Goal: Task Accomplishment & Management: Manage account settings

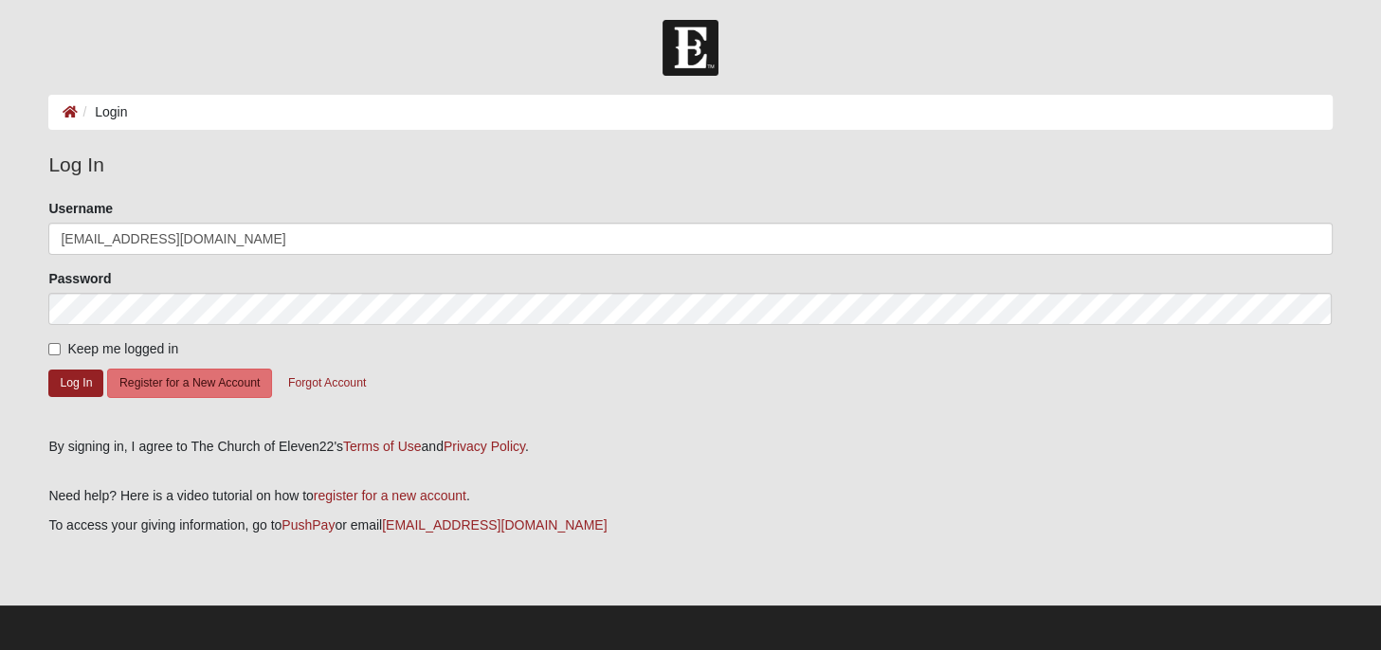
scroll to position [7, 0]
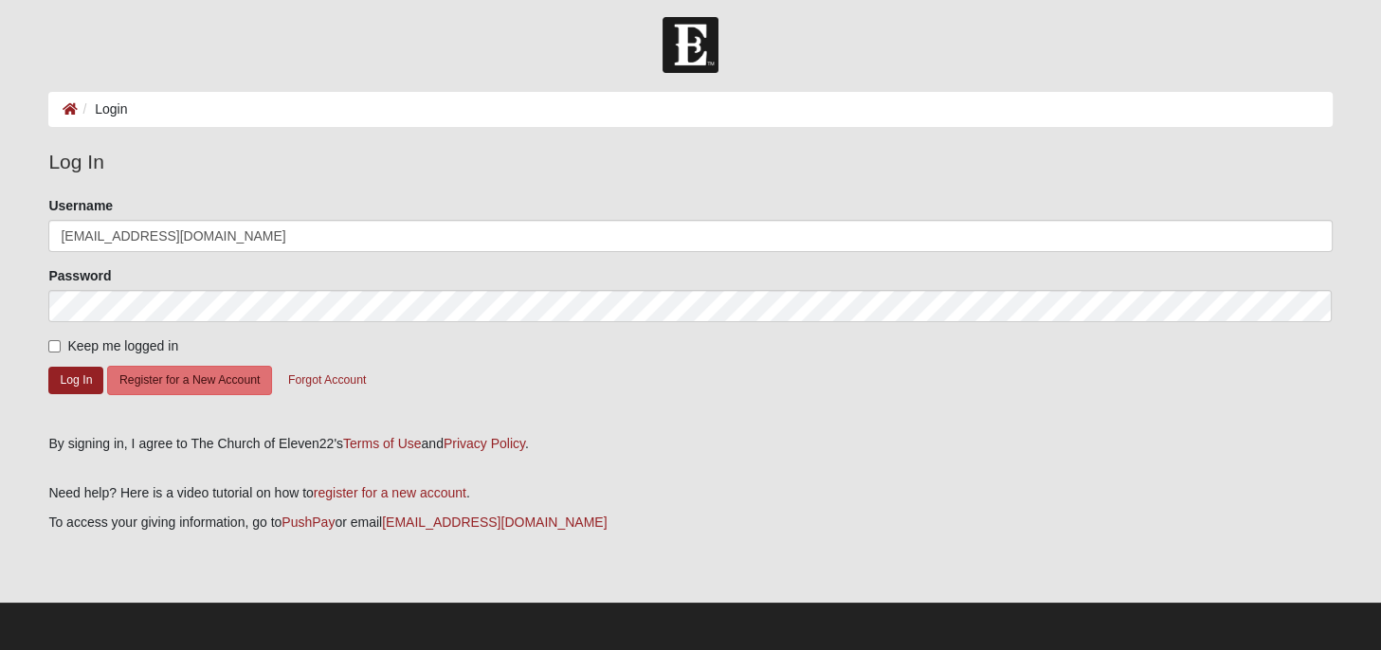
click at [688, 51] on img at bounding box center [691, 45] width 56 height 56
click at [74, 383] on button "Log In" at bounding box center [75, 380] width 55 height 27
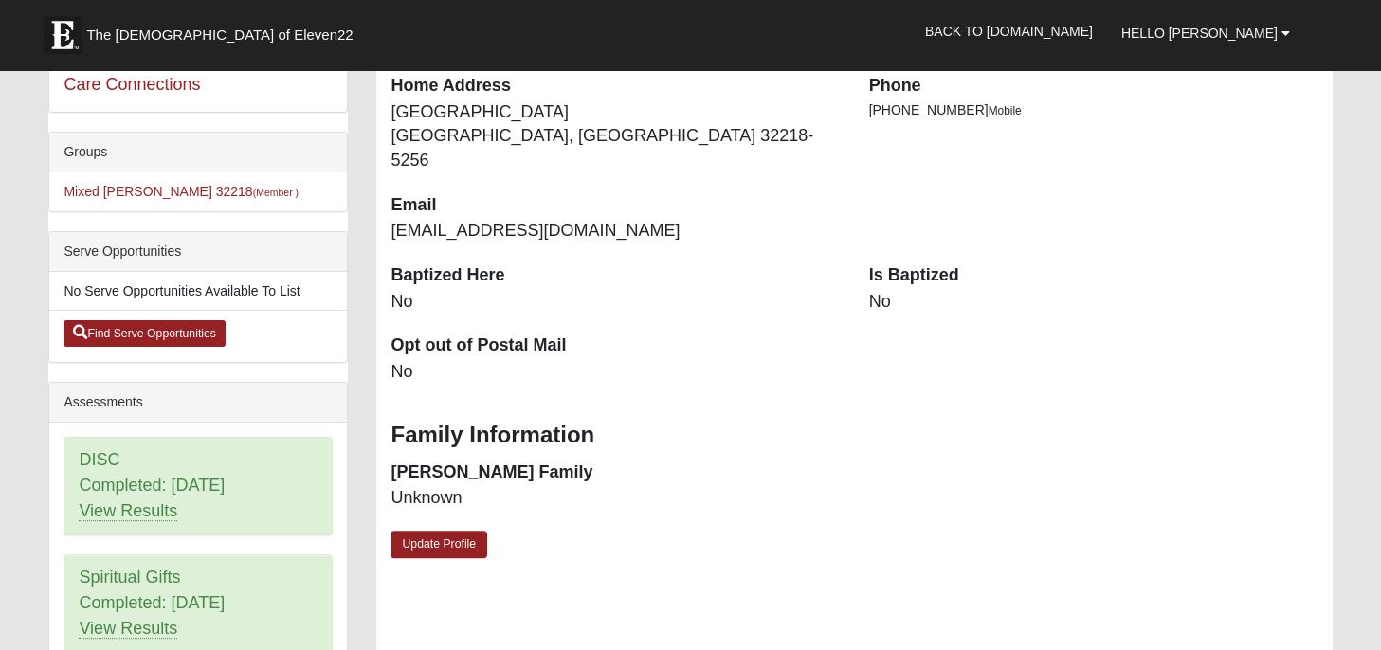
scroll to position [400, 0]
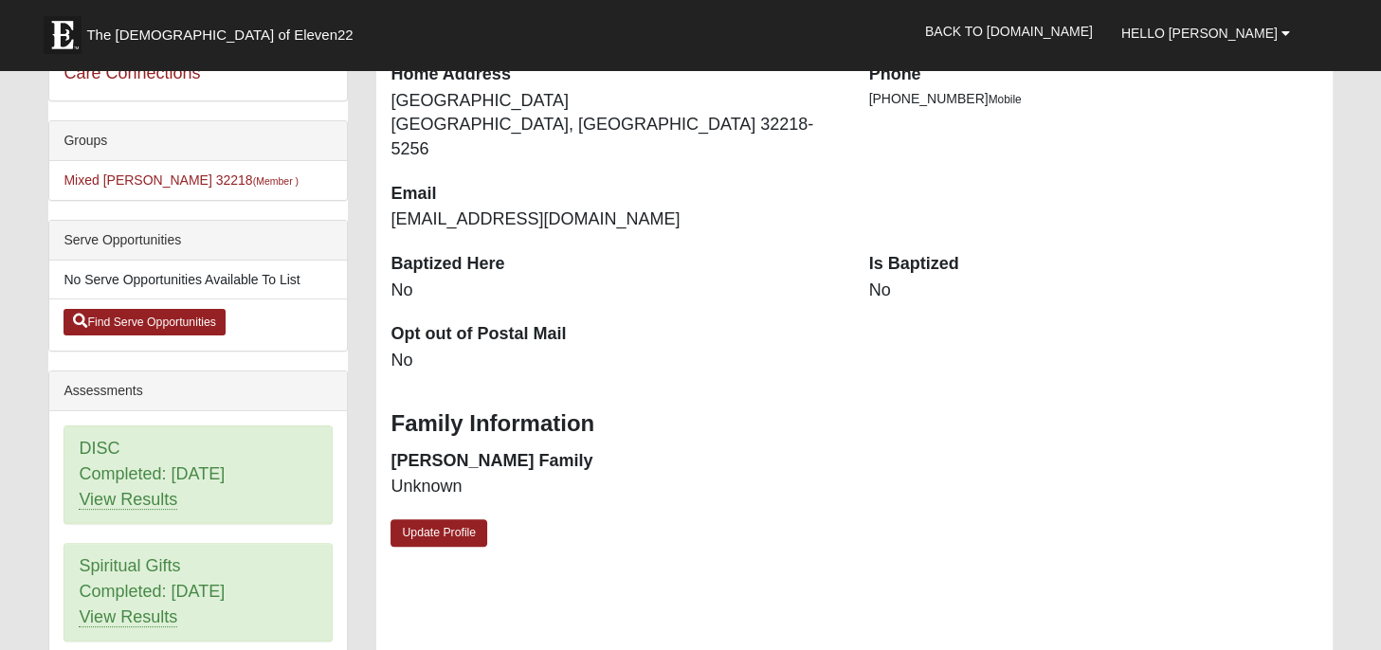
click at [873, 279] on dd "No" at bounding box center [1093, 291] width 449 height 25
click at [880, 279] on dd "No" at bounding box center [1093, 291] width 449 height 25
click at [454, 520] on link "Update Profile" at bounding box center [439, 533] width 97 height 27
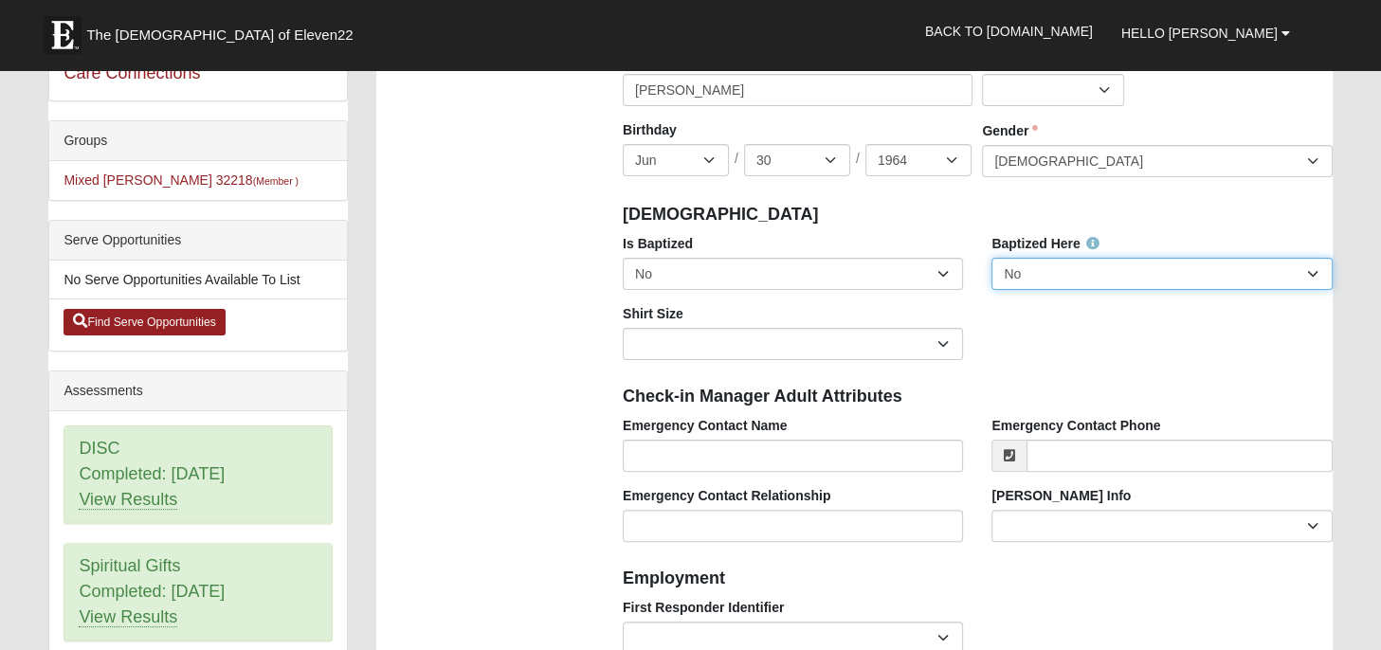
click at [992, 258] on select "No Yes" at bounding box center [1162, 274] width 340 height 32
click option "Yes" at bounding box center [0, 0] width 0 height 0
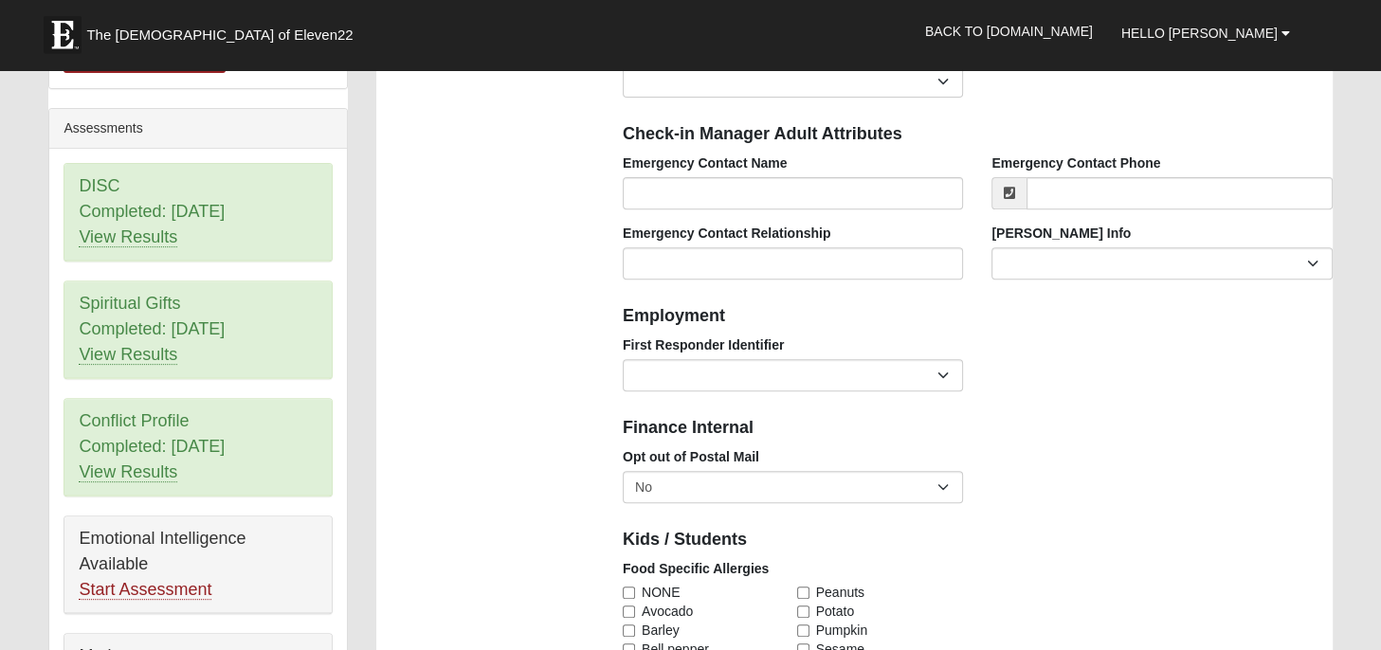
scroll to position [701, 0]
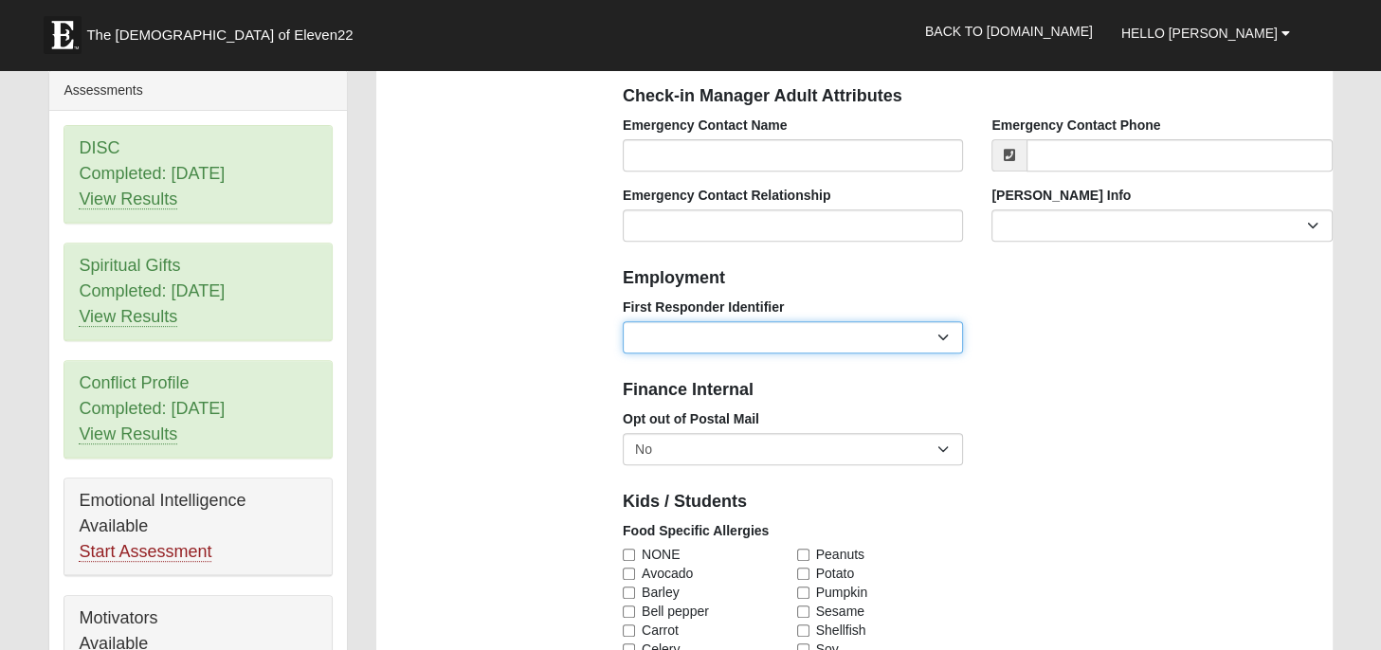
click at [623, 321] on select "EMT | Paramedic | Medical Firefighter | Fire Department Police Officer | Sherif…" at bounding box center [793, 337] width 340 height 32
click at [1060, 313] on div "First Responder Identifier EMT | Paramedic | Medical Firefighter | Fire Departm…" at bounding box center [978, 333] width 739 height 70
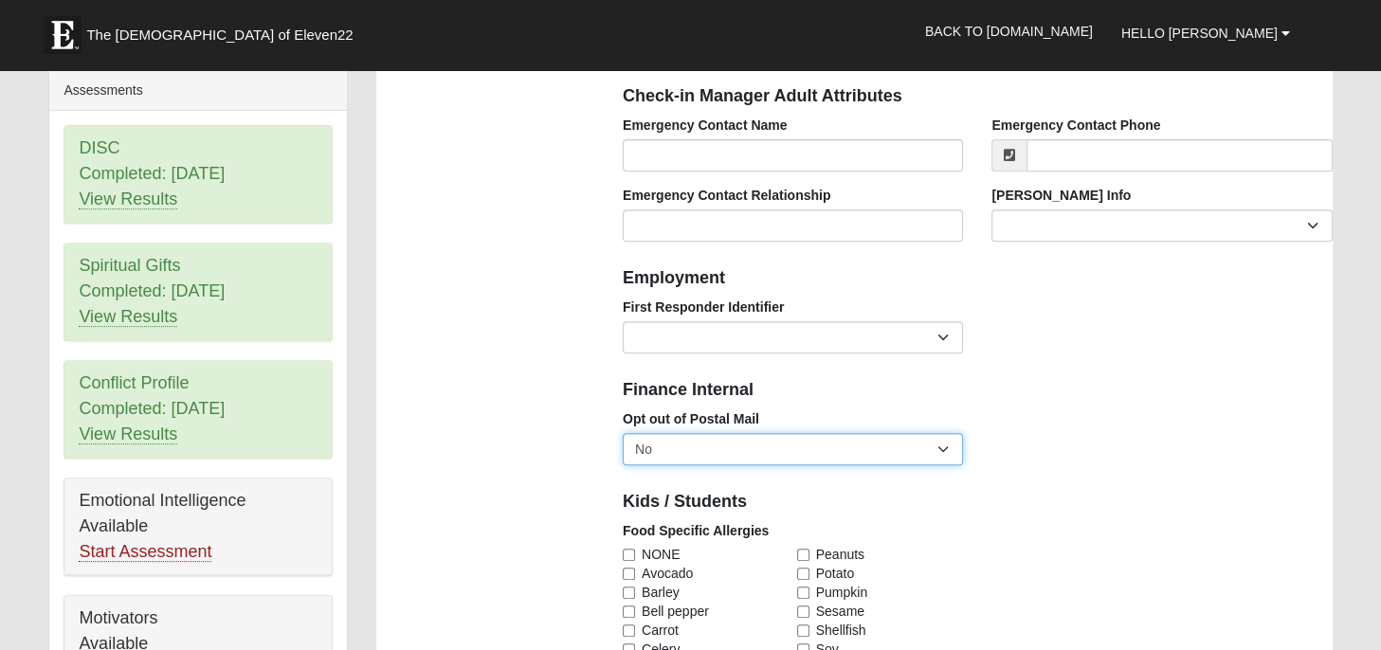
click at [623, 433] on select "No Yes" at bounding box center [793, 449] width 340 height 32
drag, startPoint x: 941, startPoint y: 449, endPoint x: 491, endPoint y: 371, distance: 457.1
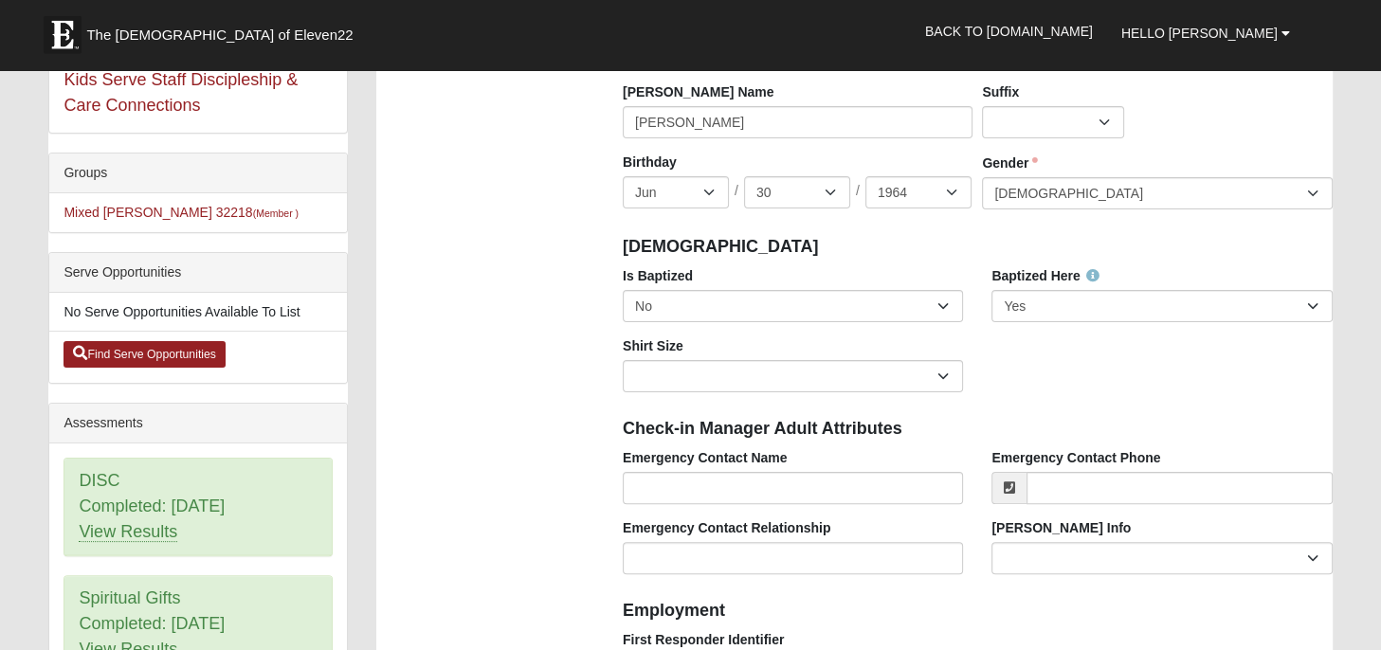
scroll to position [394, 0]
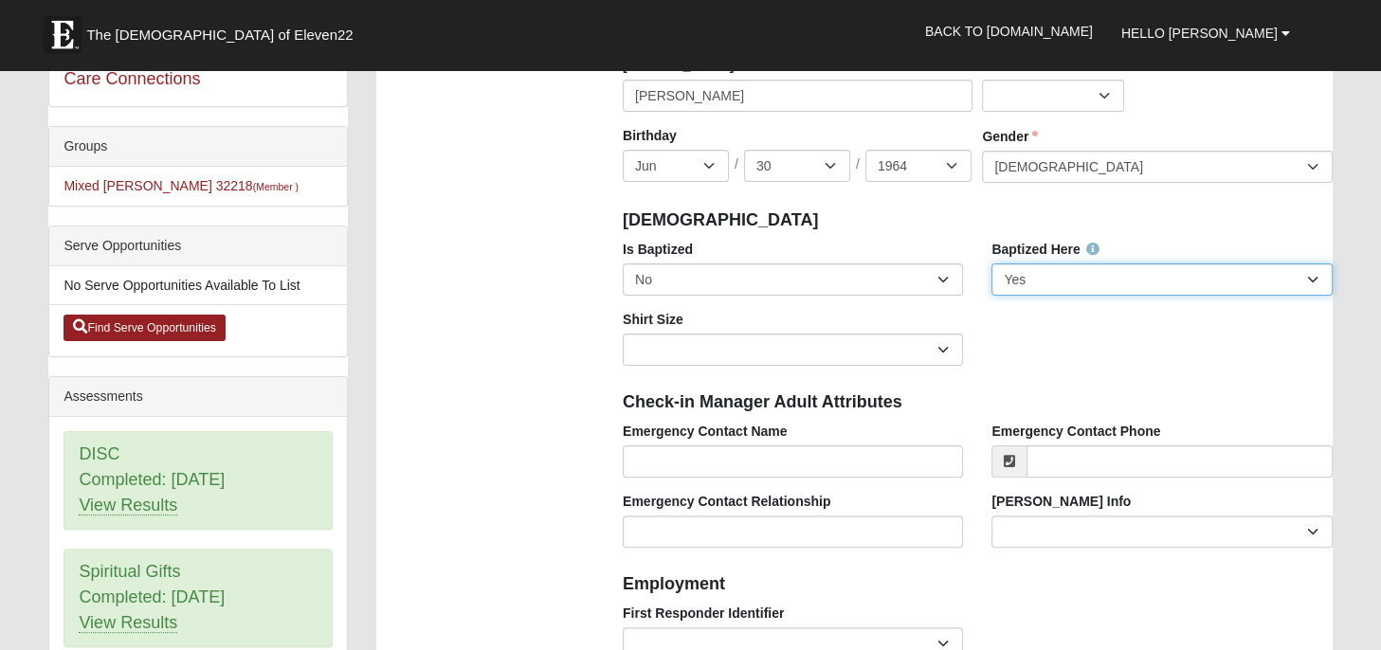
click at [992, 264] on select "No Yes" at bounding box center [1162, 280] width 340 height 32
select select "False"
click option "No" at bounding box center [0, 0] width 0 height 0
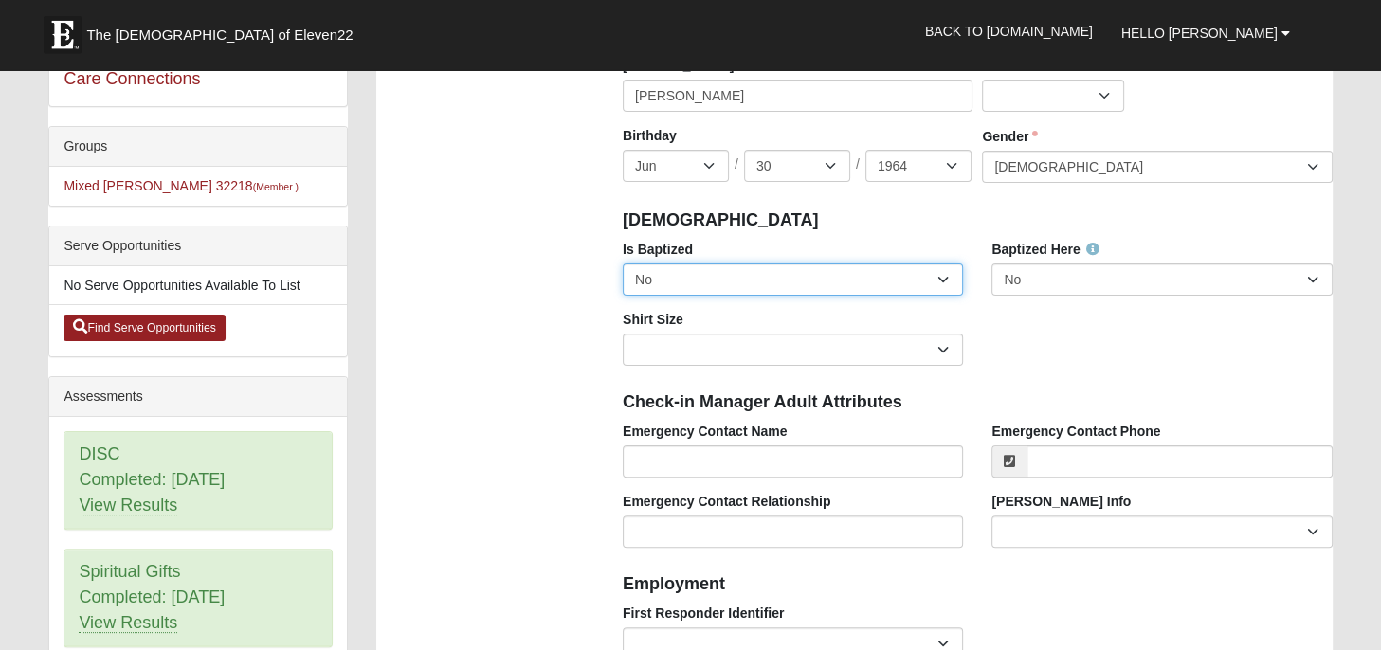
click at [623, 264] on select "No Yes" at bounding box center [793, 280] width 340 height 32
select select "True"
click option "Yes" at bounding box center [0, 0] width 0 height 0
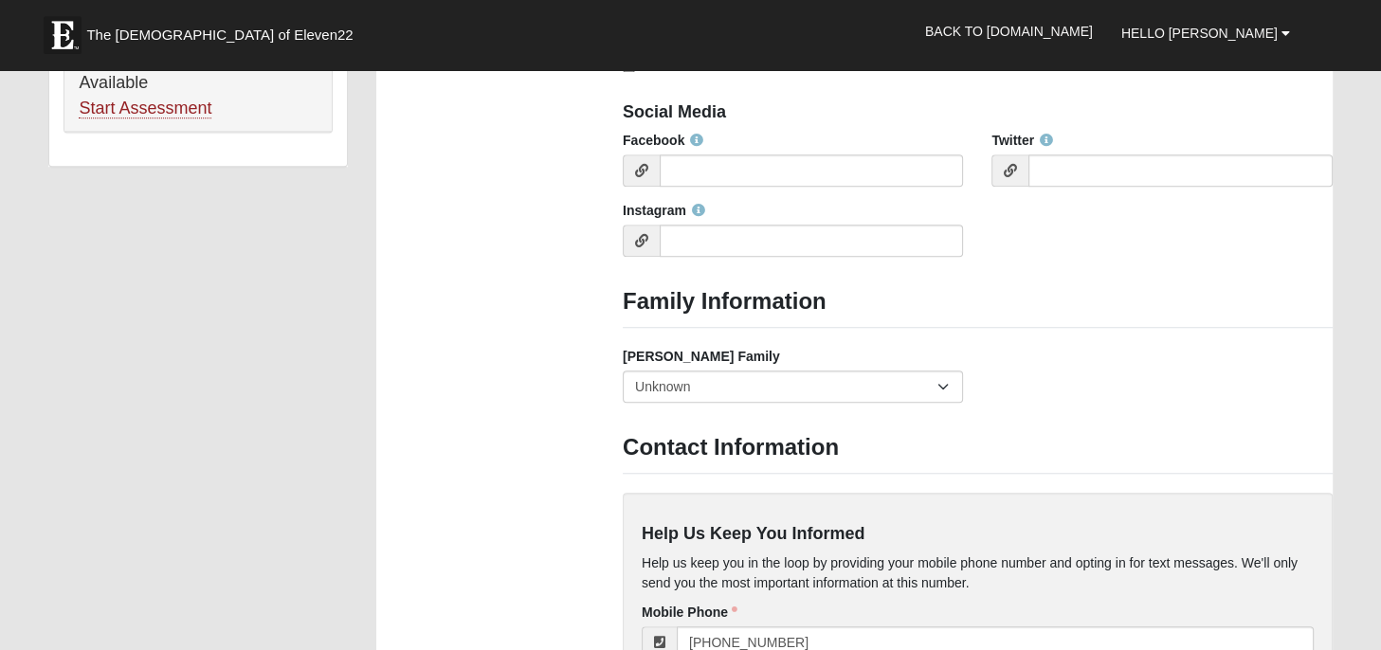
scroll to position [1396, 0]
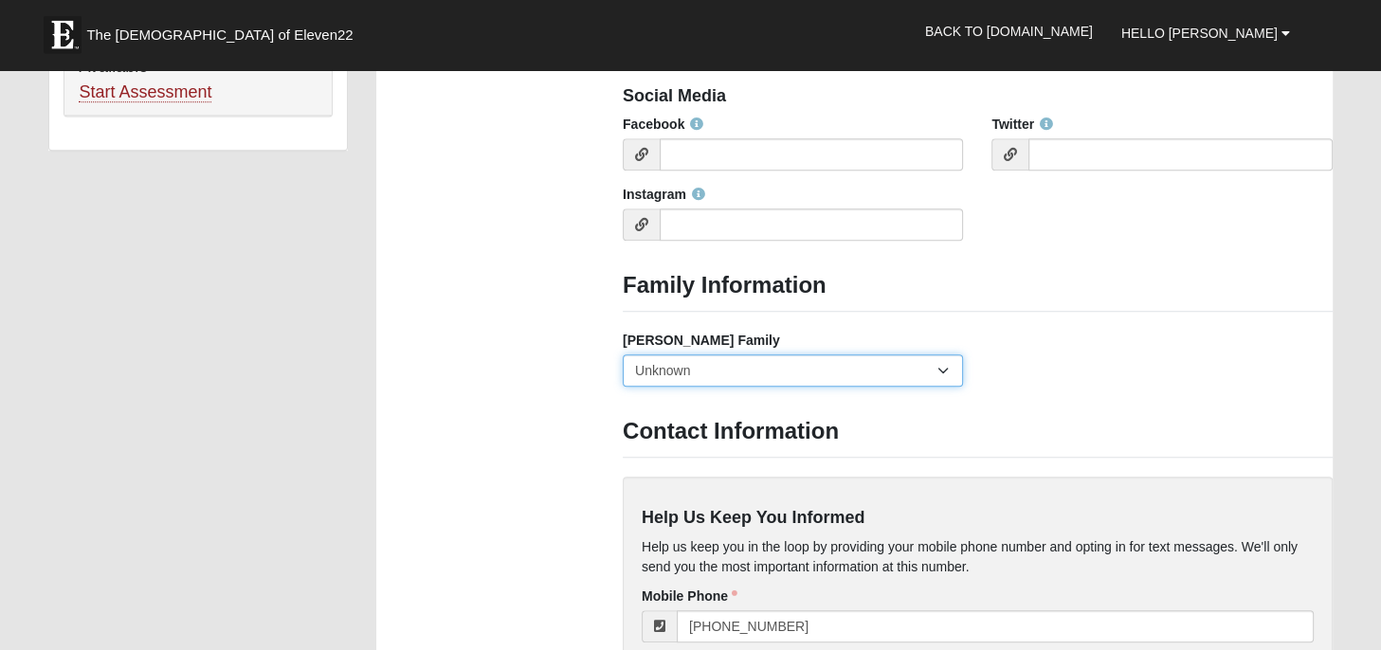
click at [623, 355] on select "Yes, we are a current foster family No, we are a former foster family No, we ha…" at bounding box center [793, 371] width 340 height 32
drag, startPoint x: 942, startPoint y: 367, endPoint x: 1055, endPoint y: 387, distance: 114.6
click at [1055, 387] on div "Foster Family Yes, we are a current foster family No, we are a former foster fa…" at bounding box center [978, 366] width 739 height 70
click at [623, 355] on select "Yes, we are a current foster family No, we are a former foster family No, we ha…" at bounding box center [793, 371] width 340 height 32
select select "2891"
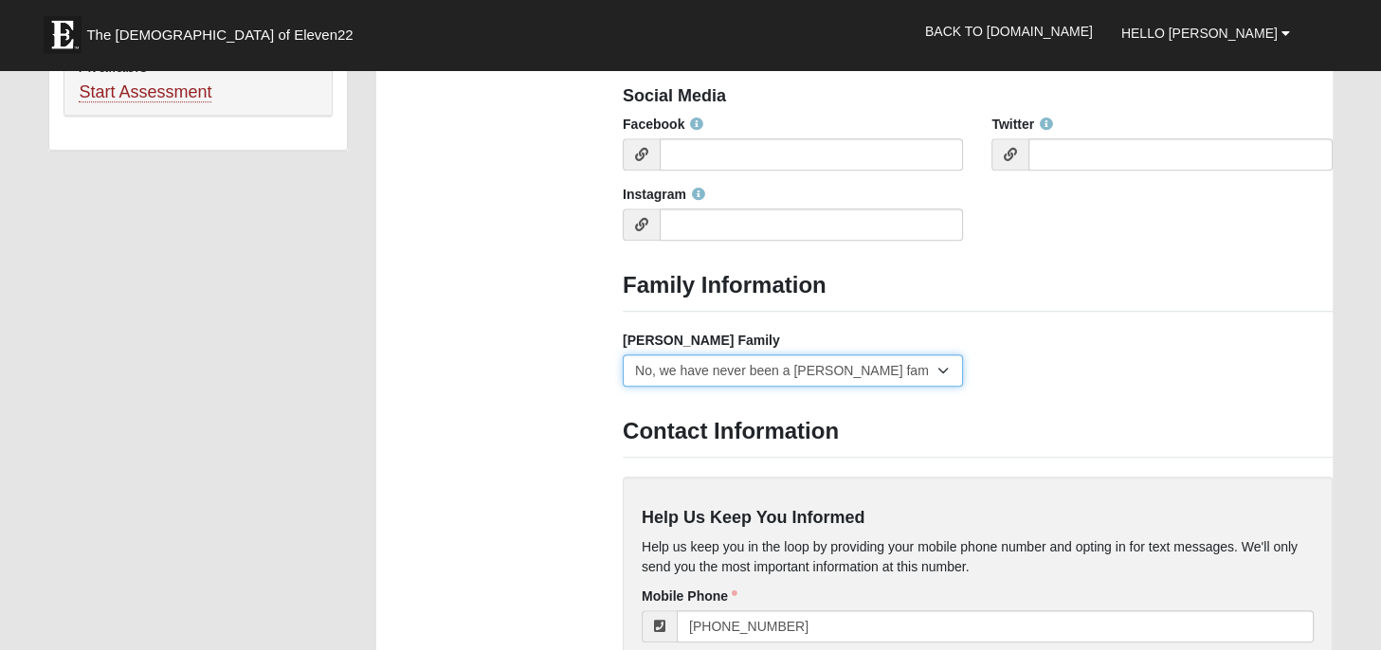
click option "No, we have never been a foster family" at bounding box center [0, 0] width 0 height 0
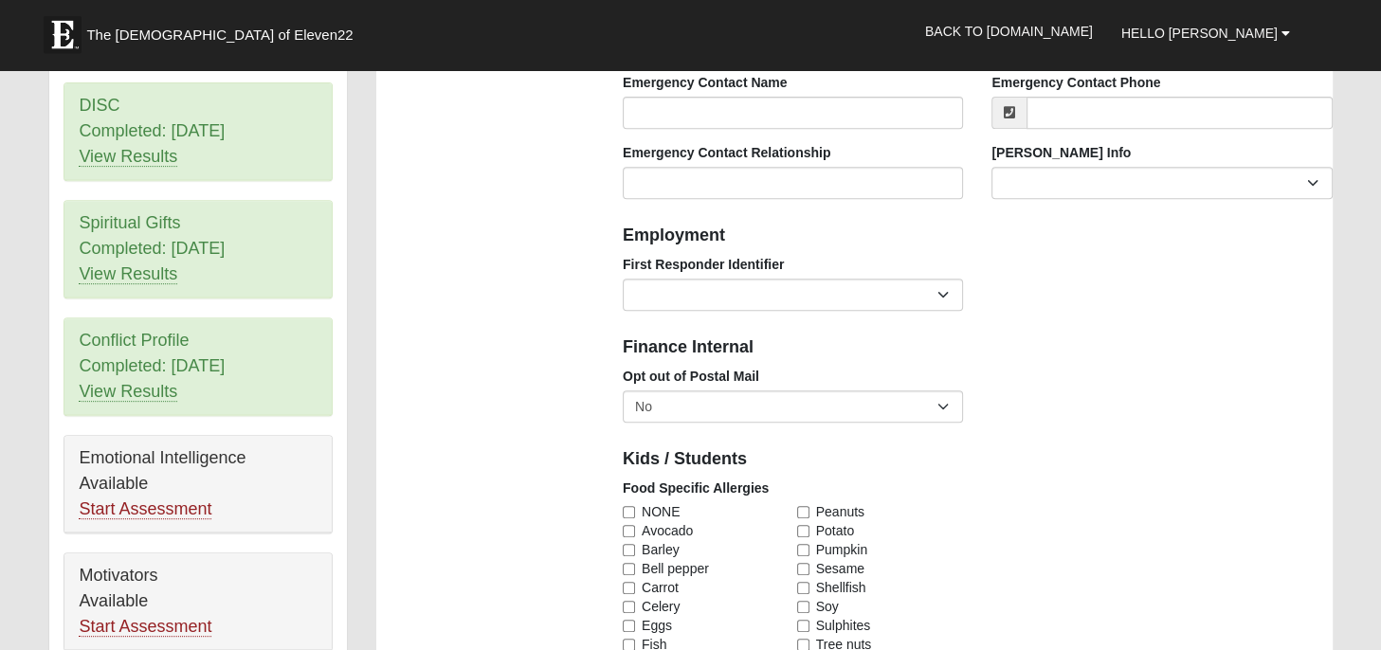
scroll to position [701, 0]
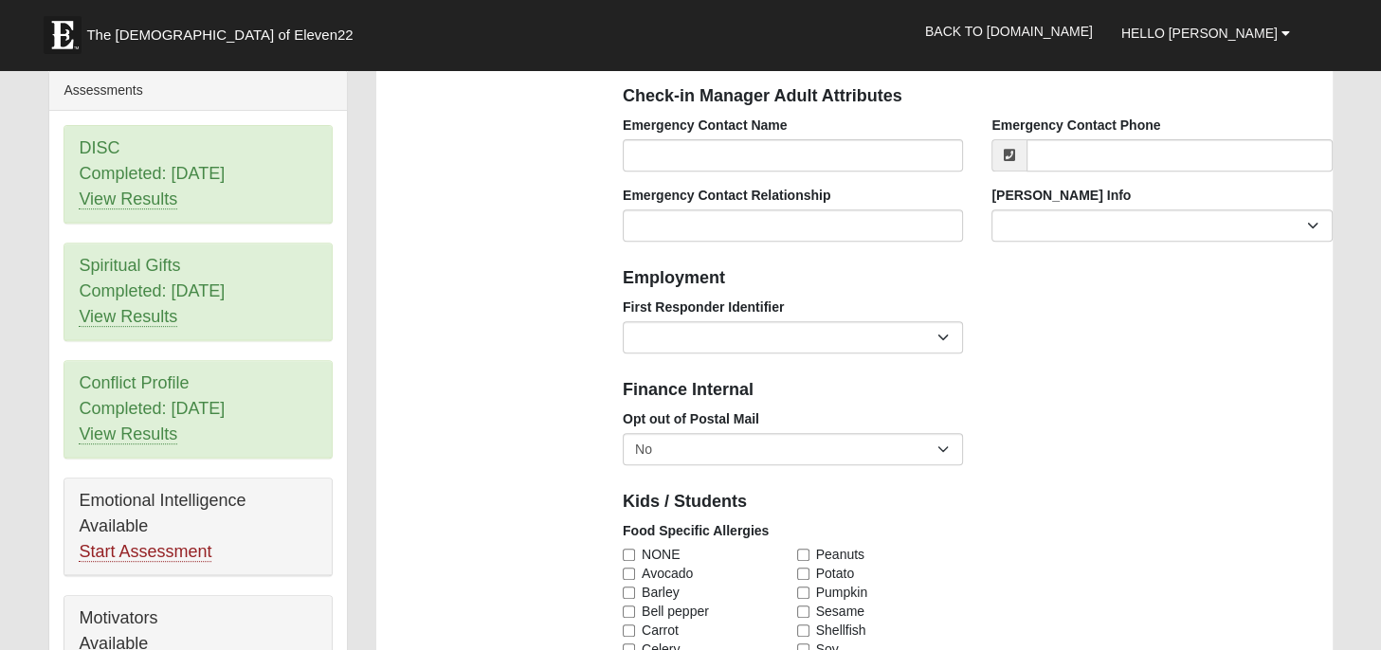
drag, startPoint x: 524, startPoint y: 269, endPoint x: 455, endPoint y: 277, distance: 69.6
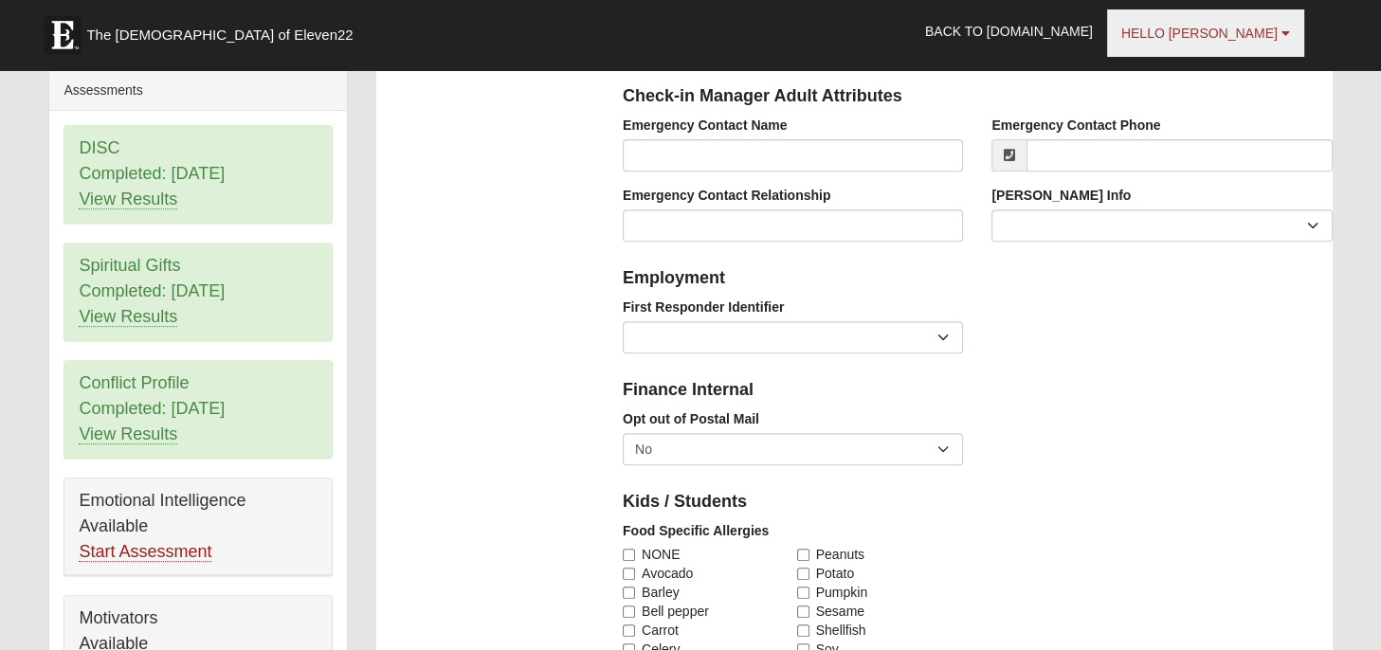
click at [1280, 28] on link "Hello Nick" at bounding box center [1205, 32] width 197 height 47
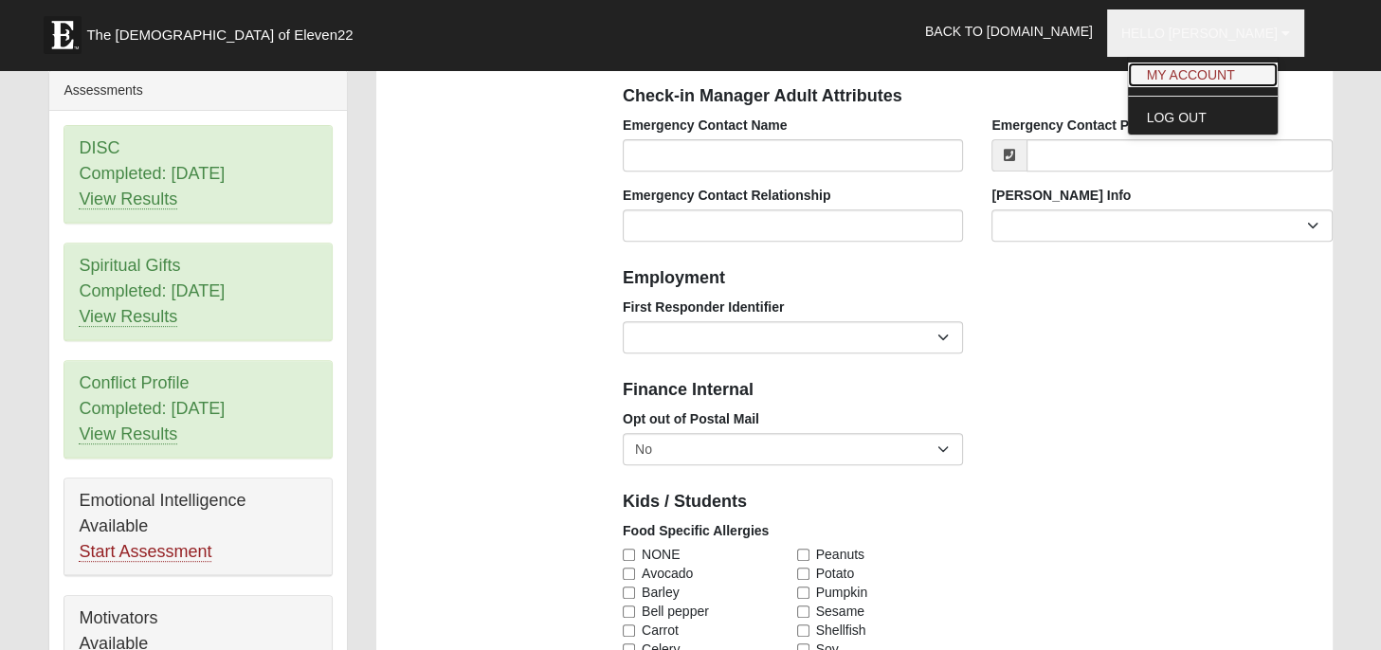
click at [1238, 71] on link "My Account" at bounding box center [1203, 75] width 150 height 25
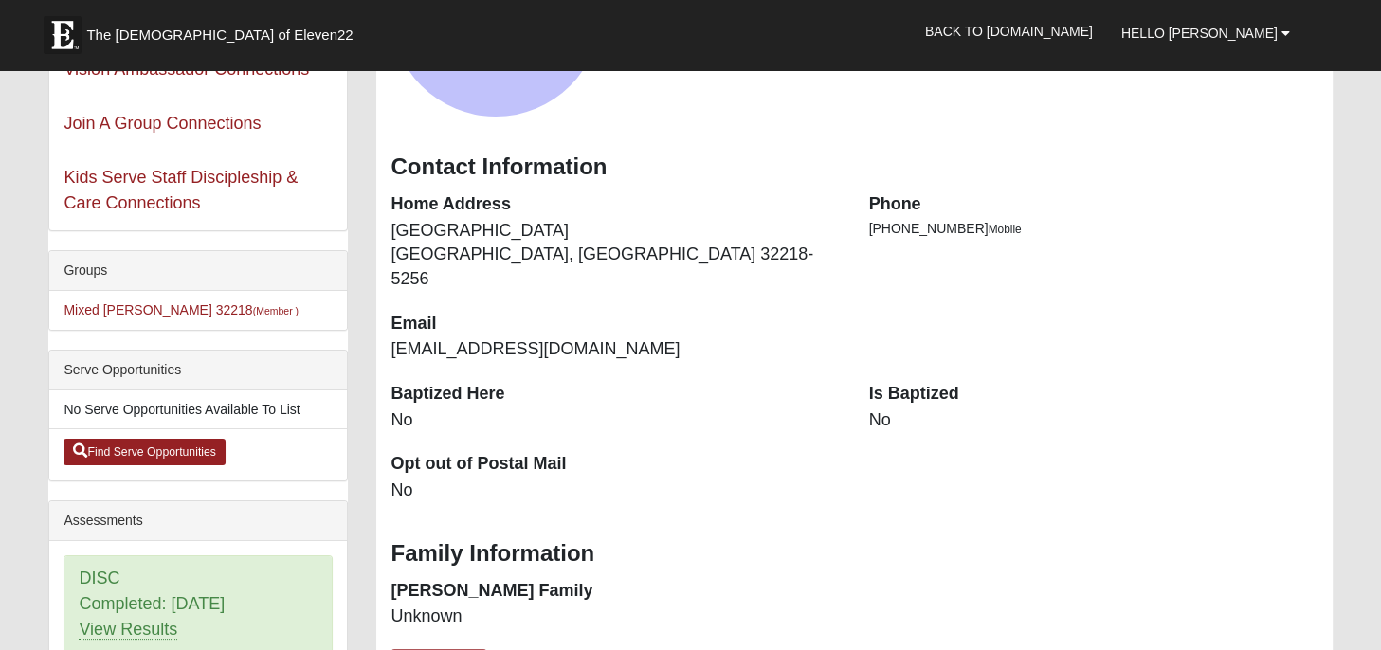
scroll to position [300, 0]
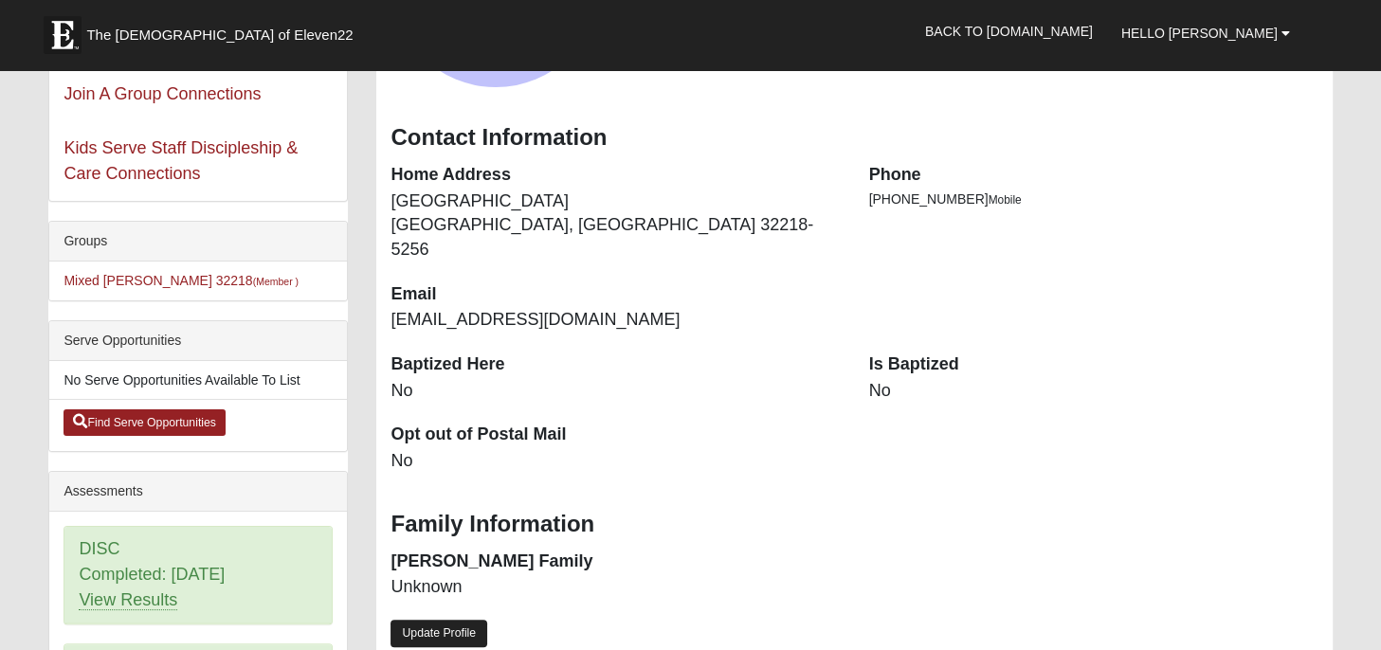
click at [456, 620] on link "Update Profile" at bounding box center [439, 633] width 97 height 27
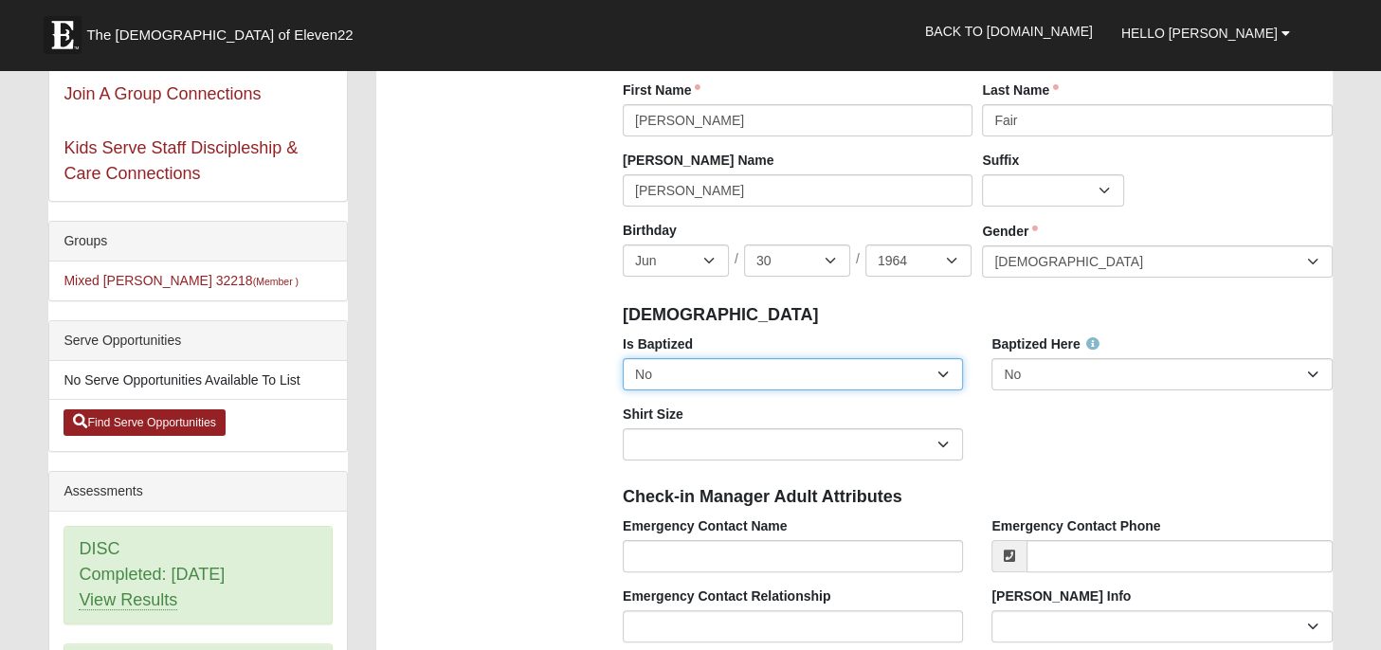
click at [623, 358] on select "No Yes" at bounding box center [793, 374] width 340 height 32
select select "True"
click option "Yes" at bounding box center [0, 0] width 0 height 0
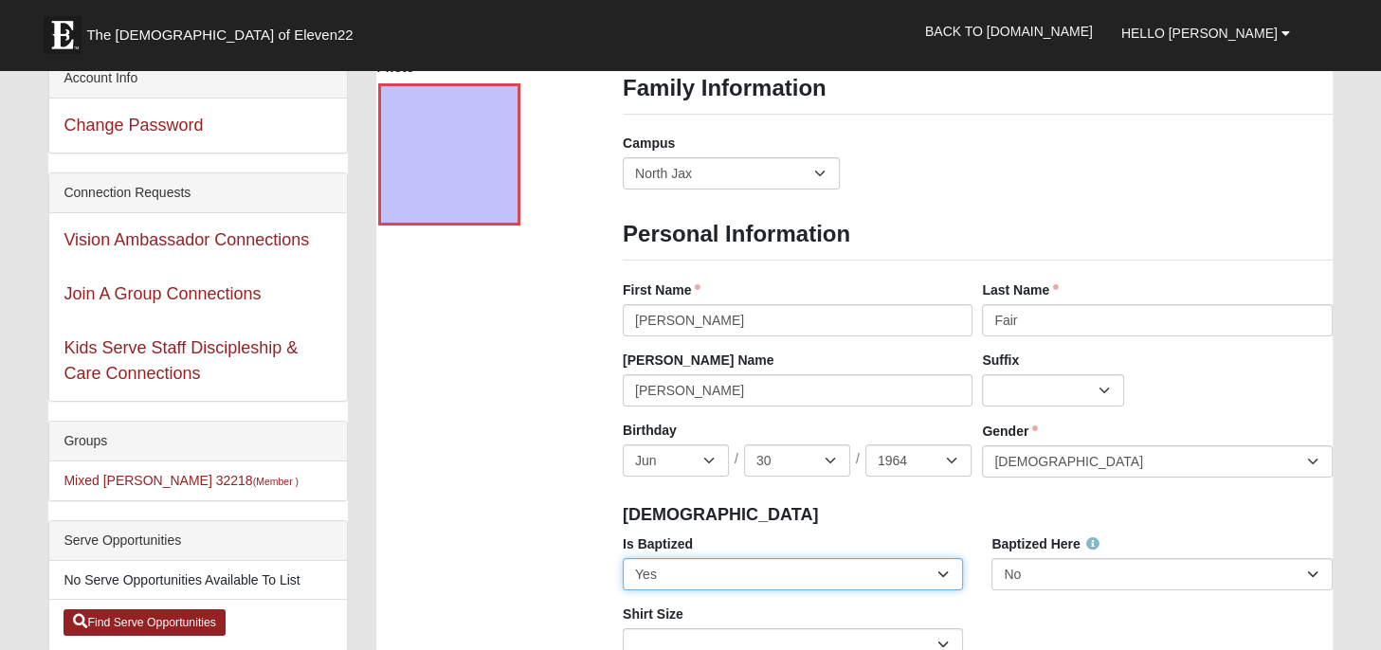
scroll to position [0, 0]
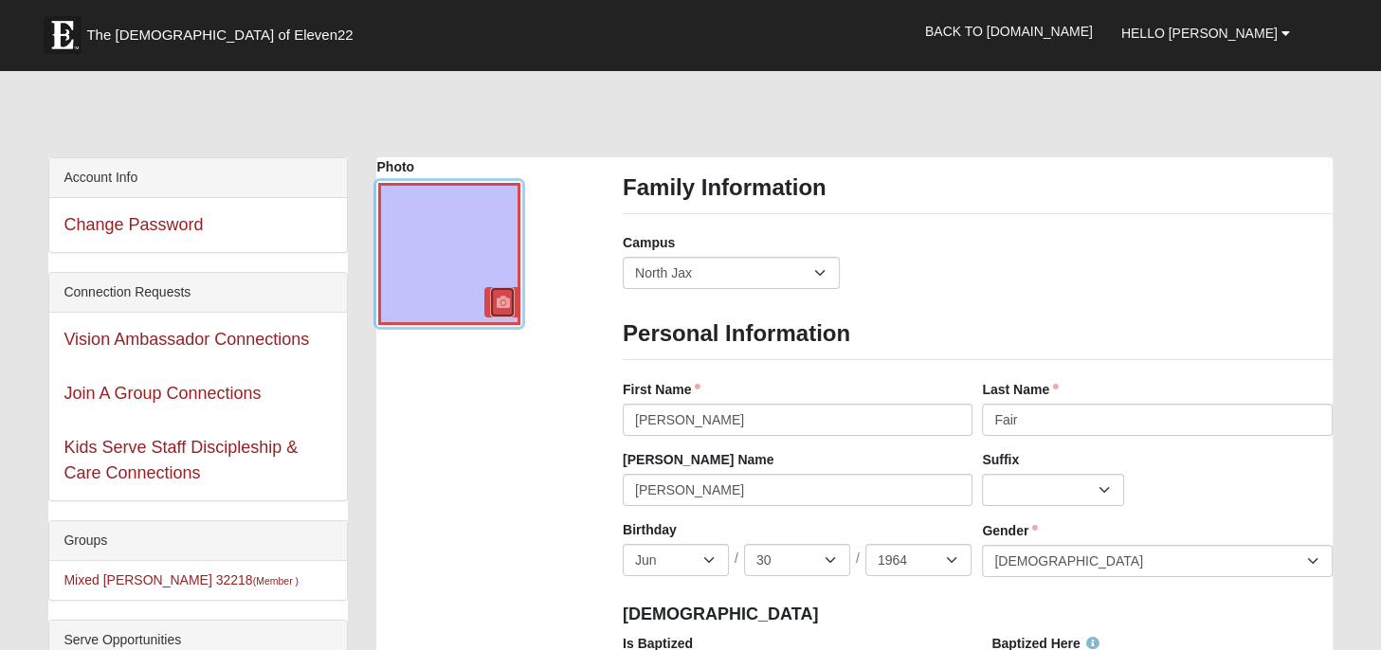
click at [505, 306] on icon at bounding box center [502, 302] width 13 height 13
click at [645, 117] on div at bounding box center [690, 118] width 1284 height 80
click at [510, 116] on div at bounding box center [690, 118] width 1284 height 80
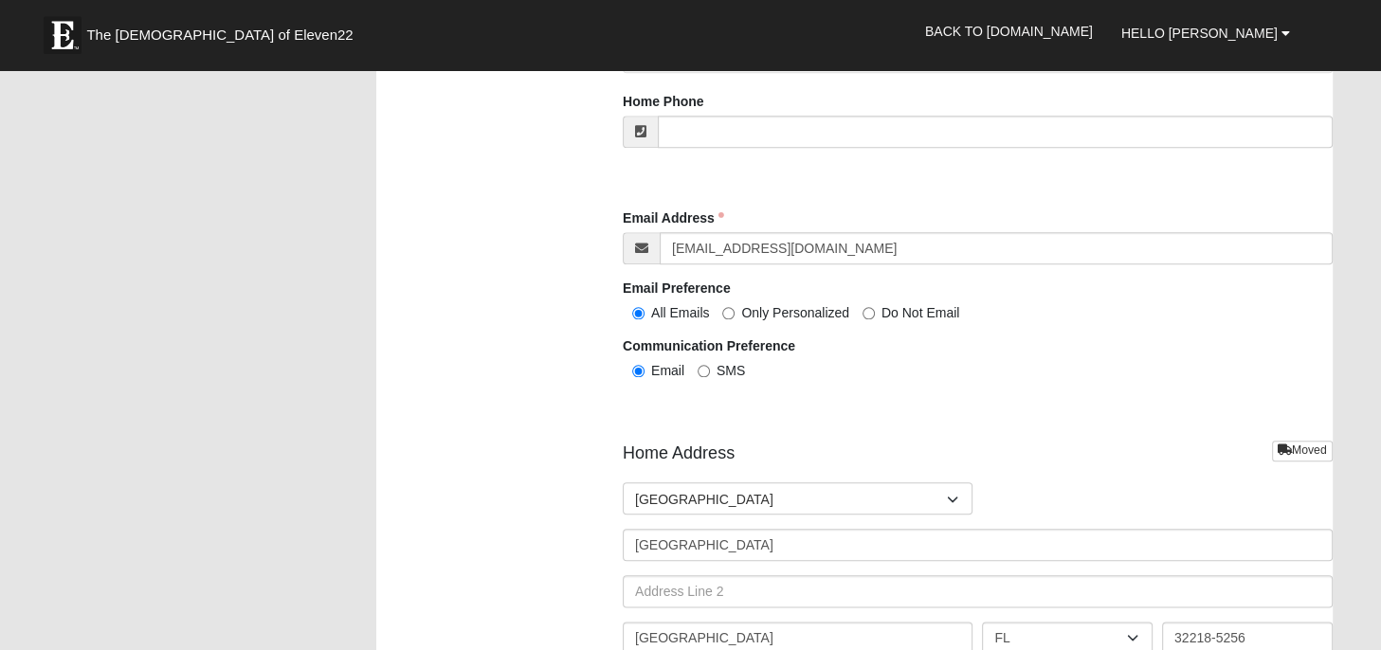
scroll to position [2202, 0]
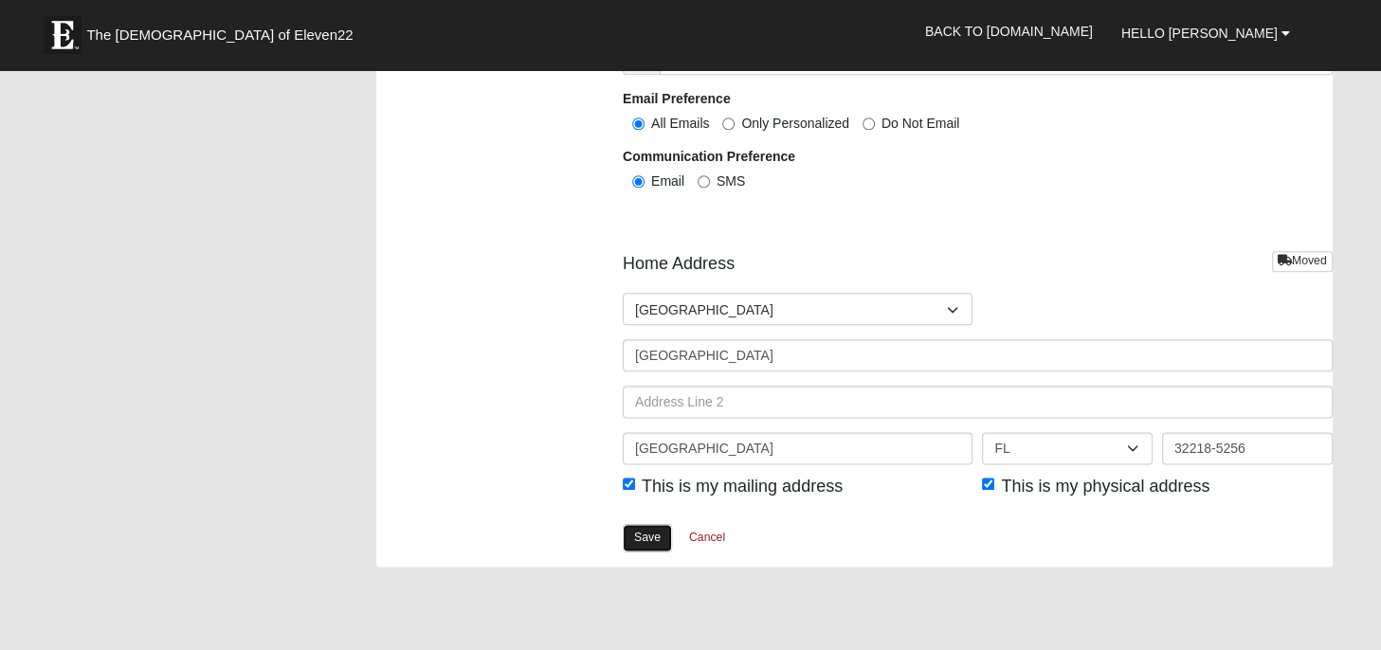
click at [640, 540] on link "Save" at bounding box center [647, 537] width 49 height 27
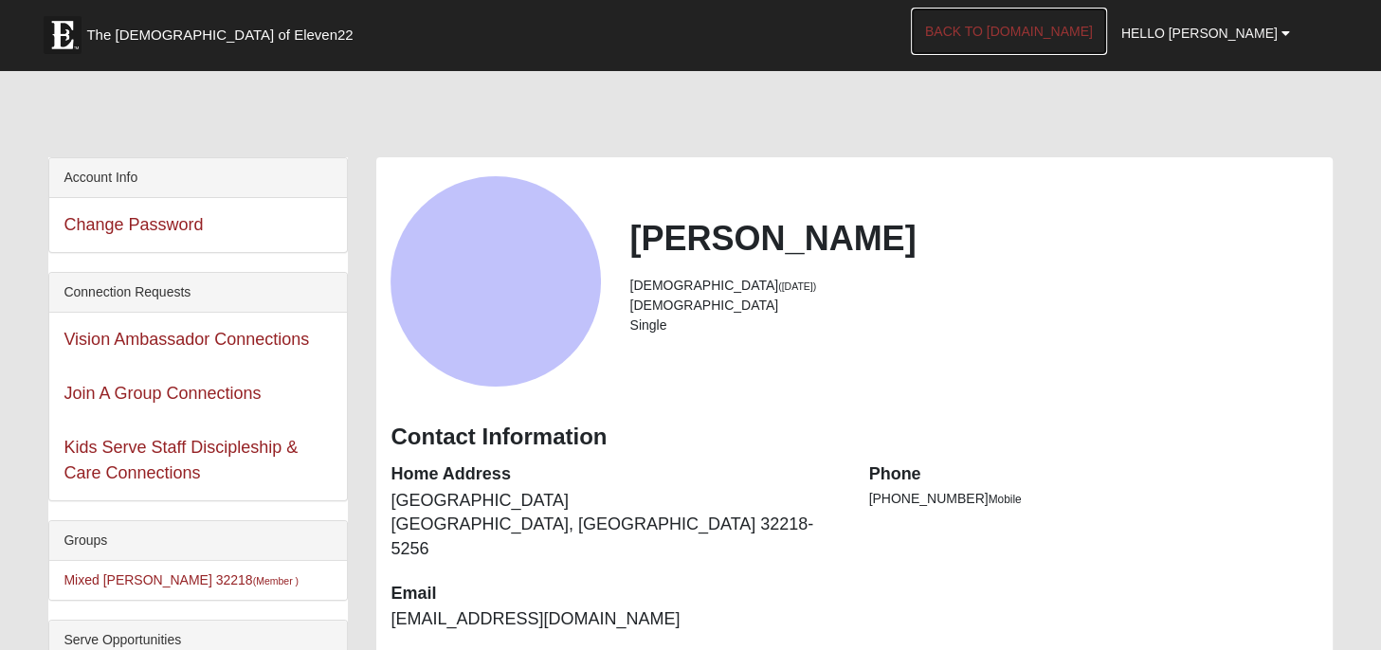
click at [1071, 35] on link "Back to [DOMAIN_NAME]" at bounding box center [1009, 31] width 196 height 47
